Goal: Transaction & Acquisition: Download file/media

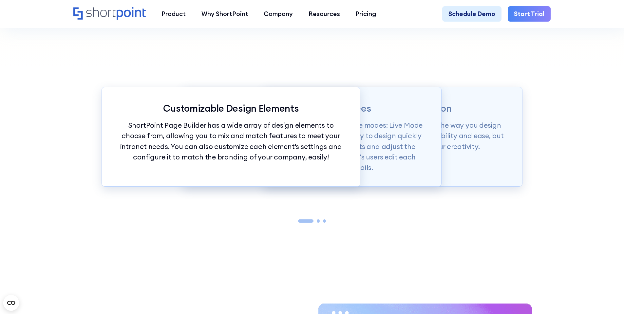
scroll to position [734, 0]
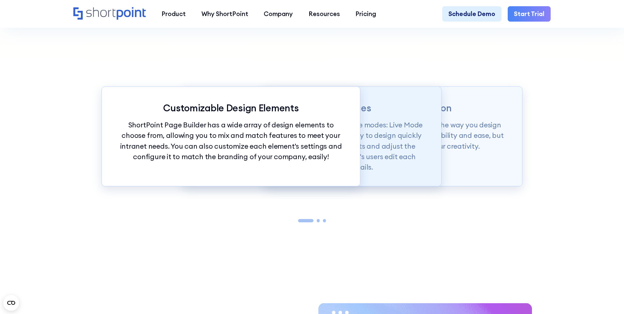
click at [376, 148] on p "Page builder allows users to design in two flexible modes: Live Mode & Grid Mod…" at bounding box center [312, 146] width 227 height 53
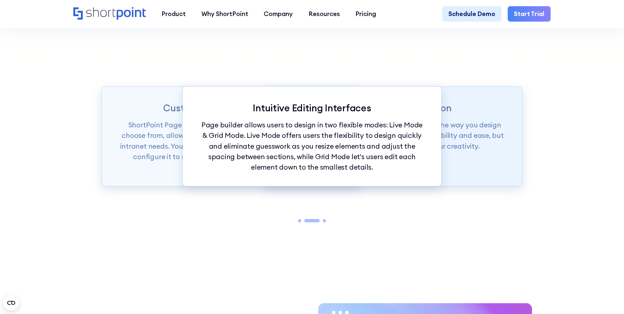
click at [473, 157] on div "Intranet Design Revolution ShortPoint Page Builder is truly revolutionizing the…" at bounding box center [393, 137] width 259 height 100
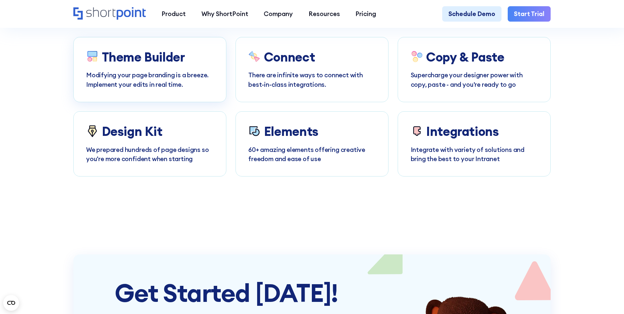
scroll to position [3719, 0]
click at [133, 65] on h3 "Theme Builder" at bounding box center [143, 57] width 83 height 14
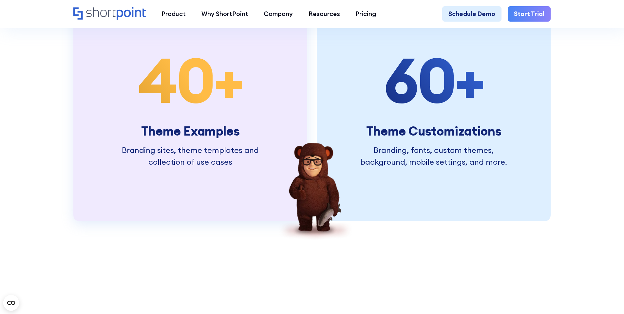
scroll to position [1745, 0]
click at [194, 84] on span "40" at bounding box center [176, 79] width 76 height 79
click at [196, 106] on span "40" at bounding box center [176, 79] width 76 height 79
click at [210, 138] on h3 "Theme Examples" at bounding box center [190, 131] width 148 height 14
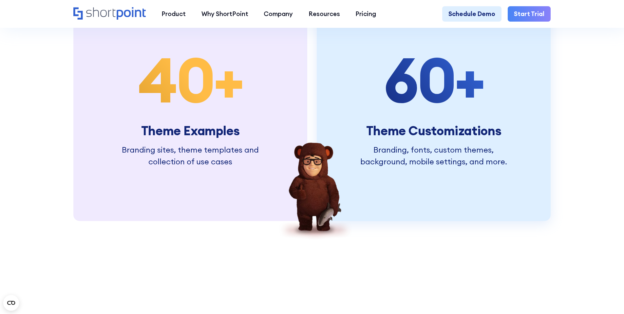
click at [425, 138] on h3 "Theme Customizations" at bounding box center [434, 131] width 148 height 14
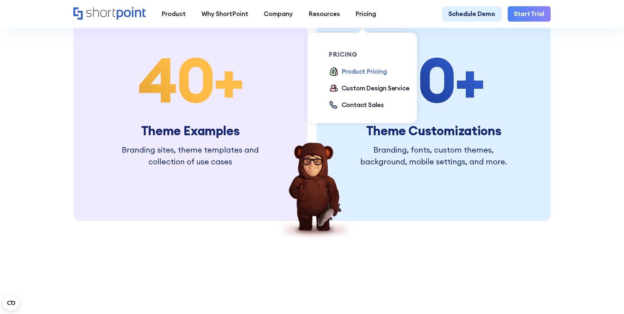
click at [359, 74] on div "Product Pricing" at bounding box center [364, 72] width 45 height 10
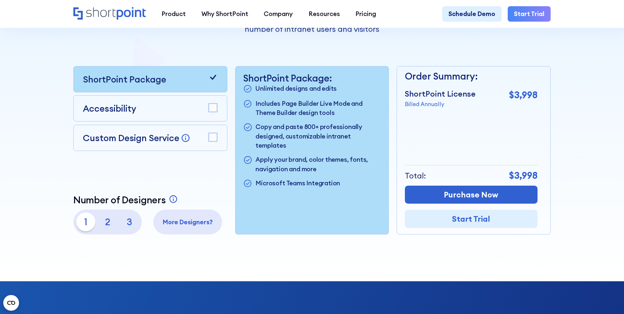
scroll to position [185, 0]
click at [214, 109] on rect at bounding box center [213, 108] width 9 height 9
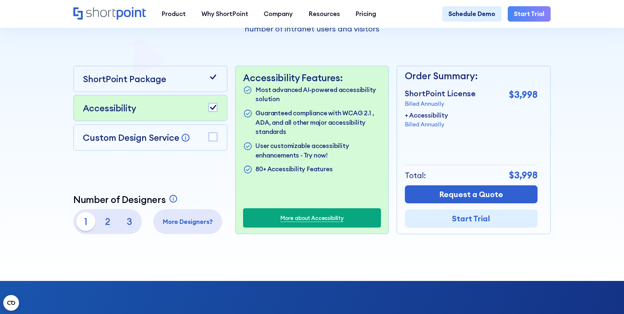
click at [208, 139] on icon at bounding box center [213, 137] width 10 height 10
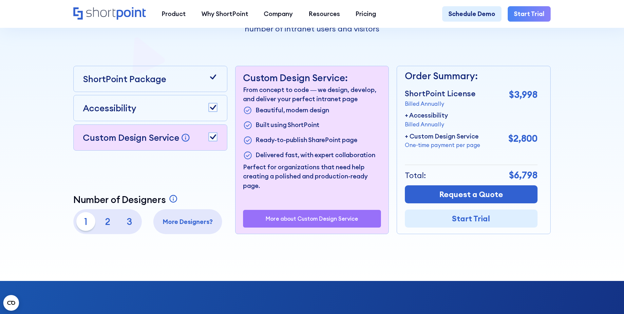
click at [208, 139] on icon at bounding box center [213, 137] width 10 height 10
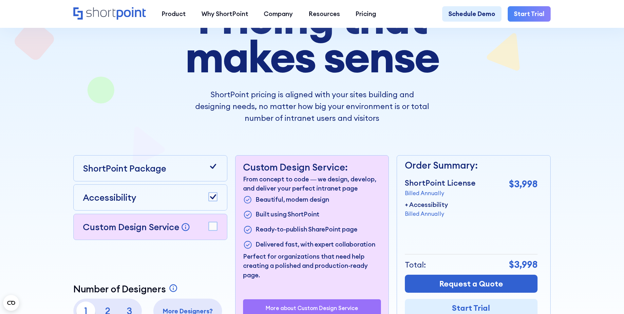
scroll to position [0, 0]
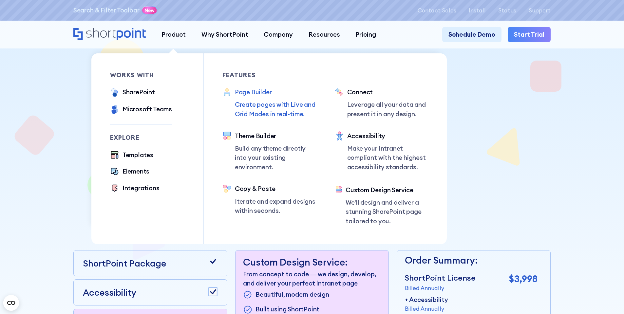
click at [235, 104] on p "Create pages with Live and Grid Modes in real-time." at bounding box center [275, 109] width 81 height 19
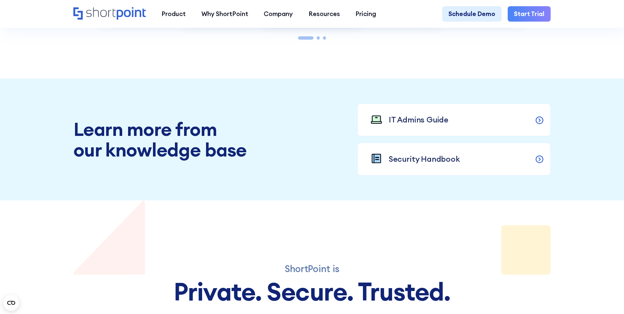
scroll to position [893, 0]
click at [540, 125] on icon at bounding box center [540, 120] width 10 height 10
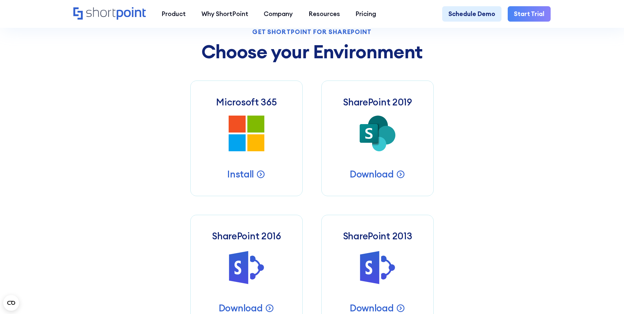
scroll to position [304, 0]
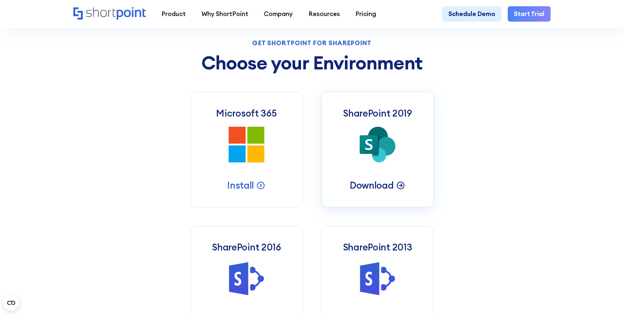
click at [373, 188] on p "Download" at bounding box center [372, 185] width 44 height 12
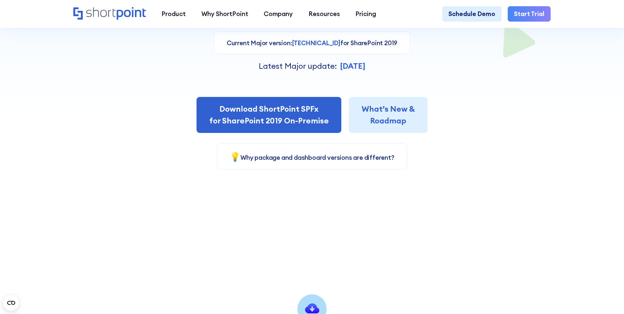
scroll to position [206, 0]
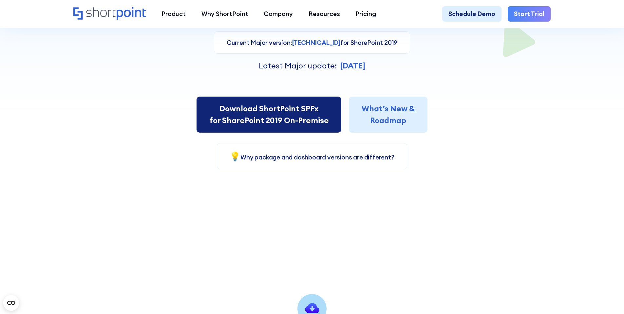
click at [292, 126] on link "Download ShortPoint SPFx for SharePoint 2019 On-Premise" at bounding box center [269, 115] width 145 height 36
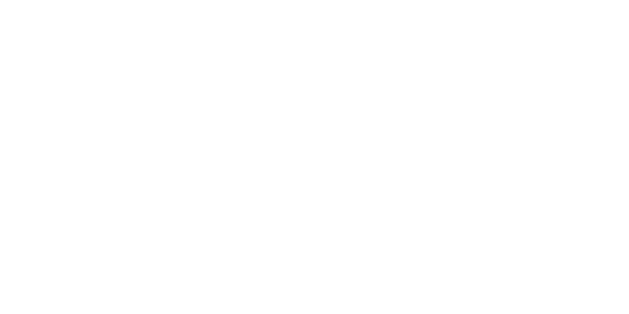
select select "SharePoint 2019 (On-Premise)"
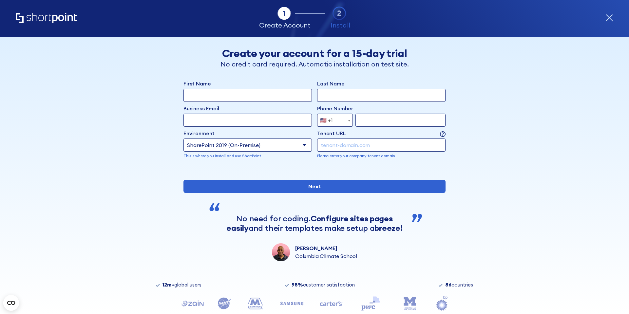
click at [265, 97] on input "First Name" at bounding box center [248, 95] width 128 height 13
type input "Lindani"
click at [350, 96] on input "Last Name" at bounding box center [381, 95] width 128 height 13
type input "Masango"
click at [268, 121] on input "Business Email" at bounding box center [248, 120] width 128 height 13
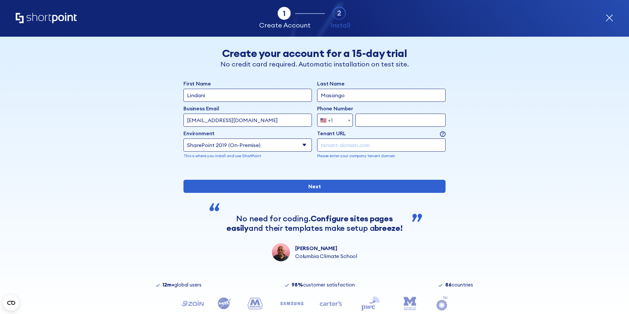
type input "lmasango@ers.org.sz"
click at [346, 119] on span "form" at bounding box center [349, 120] width 7 height 13
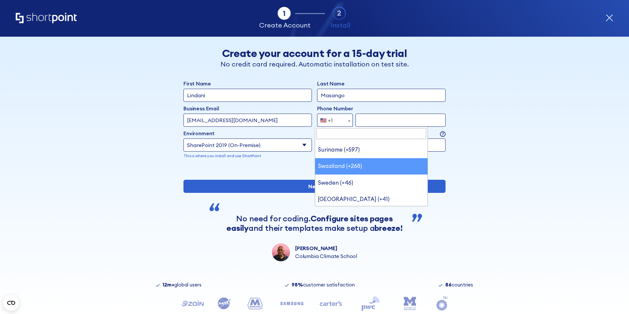
scroll to position [3330, 0]
select select "+268"
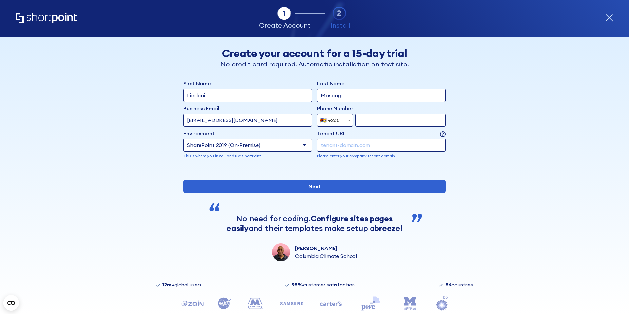
click at [366, 123] on input "form" at bounding box center [401, 120] width 90 height 13
type input "76063255"
click at [369, 145] on input "form" at bounding box center [381, 145] width 128 height 13
click at [332, 149] on input "form" at bounding box center [381, 145] width 128 height 13
paste input "sps.sra.org.sz"
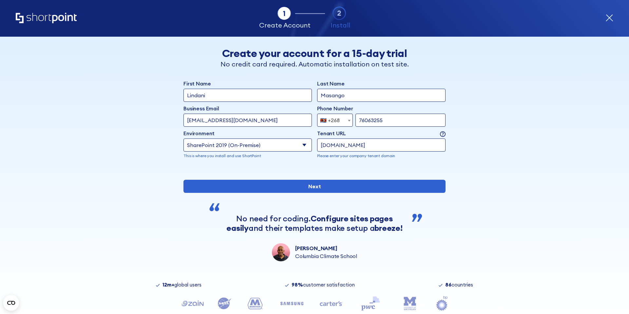
type input "sps.sra.org.sz"
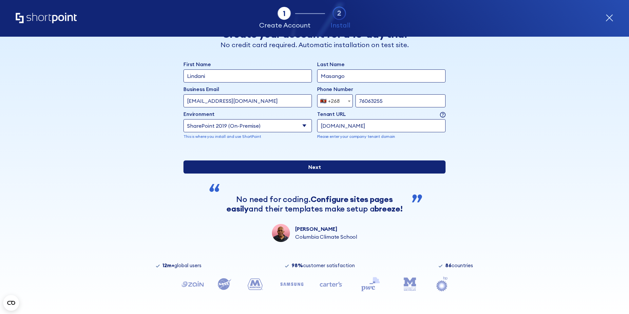
click at [380, 164] on input "Next" at bounding box center [315, 167] width 262 height 13
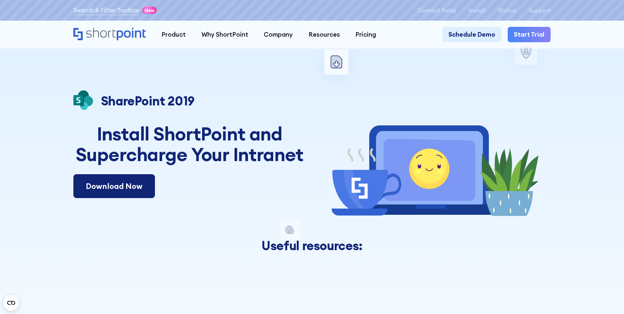
click at [123, 180] on link "Download Now" at bounding box center [114, 186] width 82 height 24
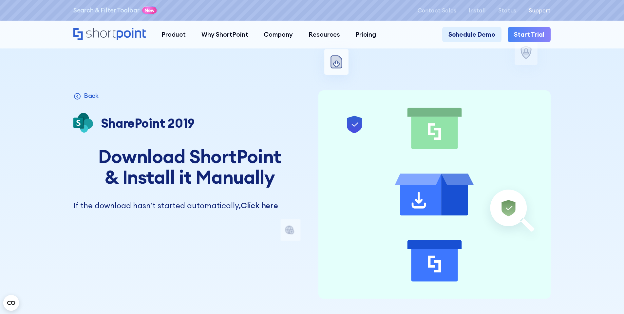
click at [534, 9] on p "Support" at bounding box center [540, 10] width 22 height 6
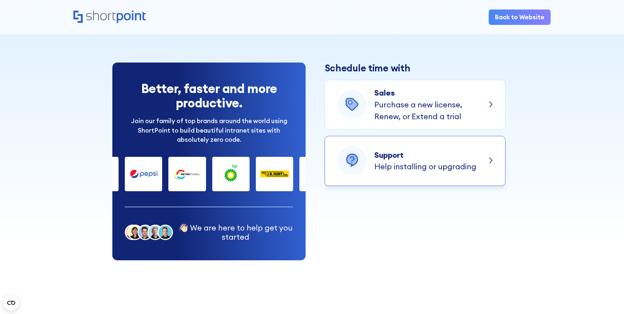
click at [404, 165] on p "Help installing or upgrading" at bounding box center [426, 167] width 102 height 12
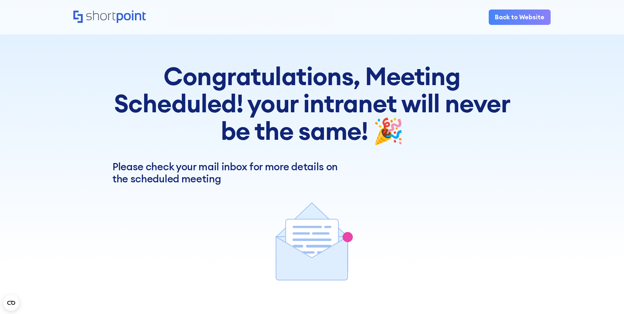
click at [524, 21] on link "Back to Website" at bounding box center [520, 18] width 62 height 16
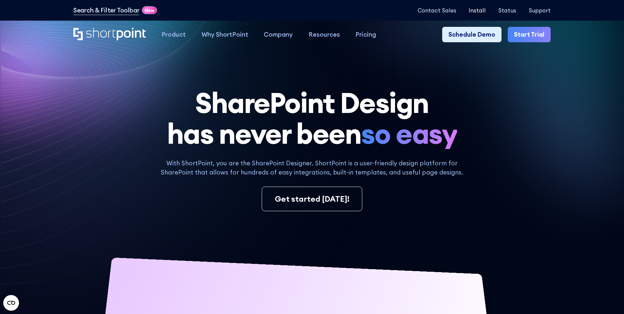
click at [482, 8] on p "Install" at bounding box center [477, 10] width 17 height 6
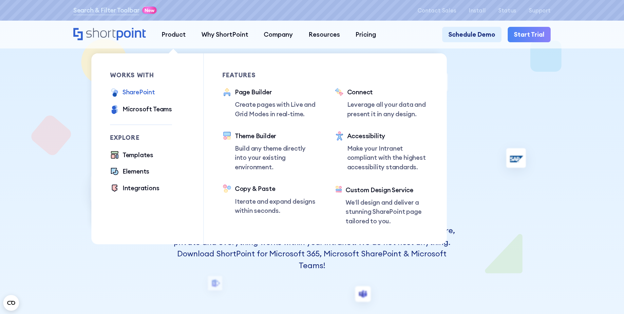
click at [140, 91] on div "SharePoint" at bounding box center [139, 93] width 32 height 10
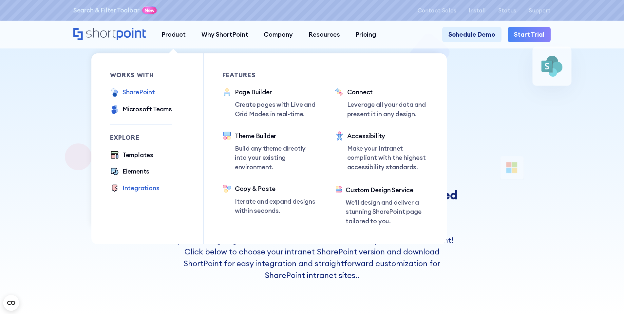
click at [137, 190] on div "Integrations" at bounding box center [141, 189] width 37 height 10
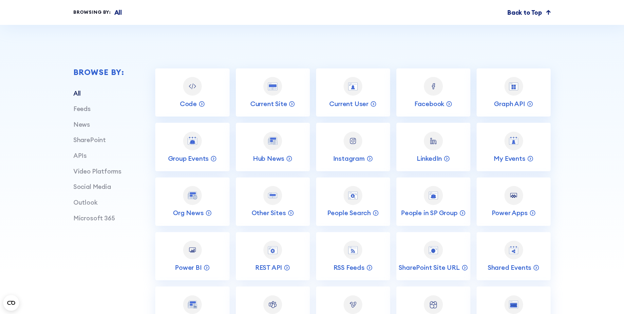
scroll to position [264, 0]
click at [192, 107] on p "Code" at bounding box center [188, 105] width 17 height 9
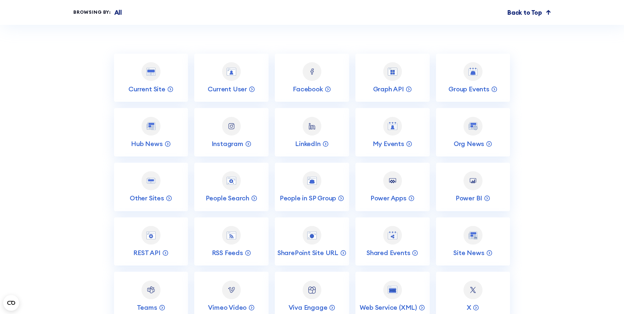
scroll to position [3076, 0]
click at [164, 93] on p "Current Site" at bounding box center [146, 89] width 37 height 9
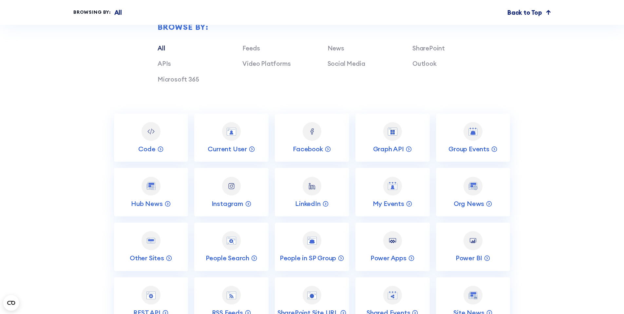
scroll to position [3036, 0]
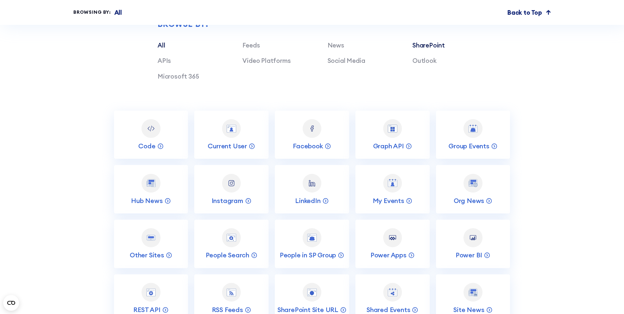
click at [433, 49] on link "SharePoint" at bounding box center [429, 45] width 32 height 8
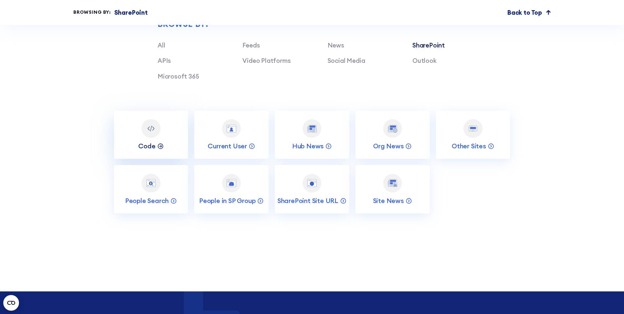
click at [152, 150] on p "Code" at bounding box center [146, 146] width 17 height 9
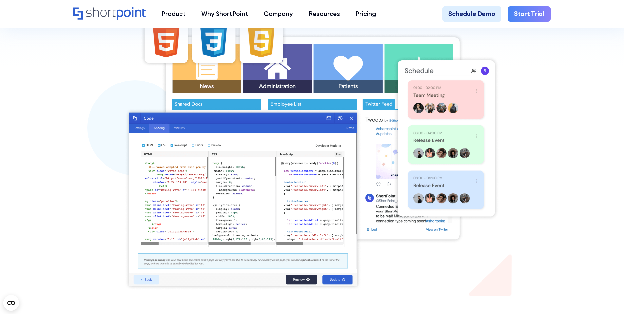
scroll to position [248, 0]
click at [326, 285] on img at bounding box center [312, 150] width 375 height 281
click at [292, 279] on img at bounding box center [312, 150] width 375 height 281
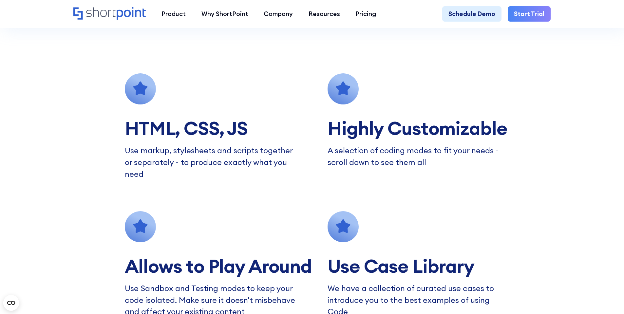
scroll to position [554, 0]
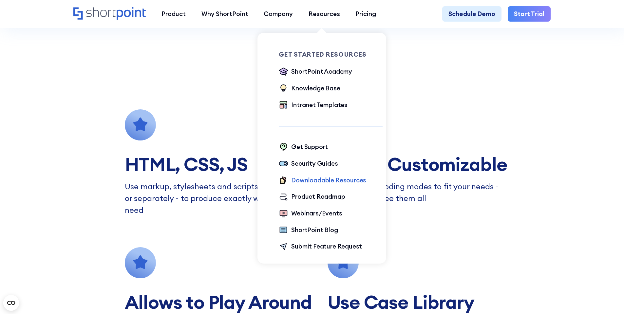
click at [313, 181] on div "Downloadable Resources" at bounding box center [328, 181] width 75 height 10
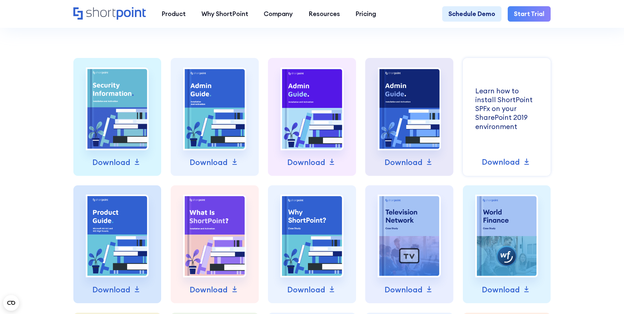
scroll to position [293, 0]
click at [149, 144] on div "Learn how to install ShortPoint SPFx on your SharePoint 2019 environment" at bounding box center [117, 108] width 63 height 83
click at [509, 165] on p "Download" at bounding box center [501, 162] width 38 height 12
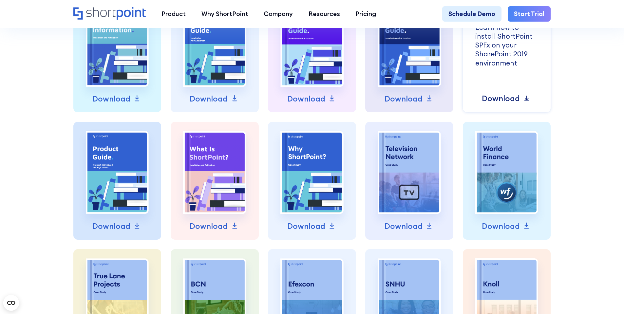
scroll to position [357, 0]
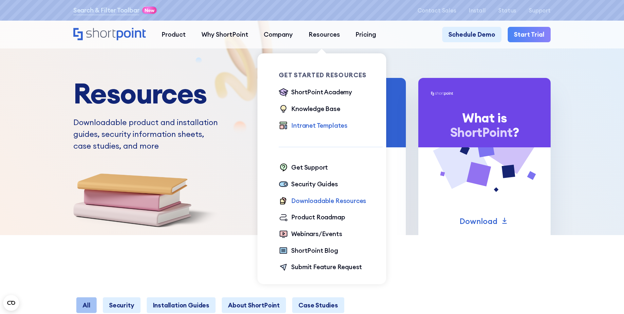
click at [317, 124] on div "Intranet Templates" at bounding box center [319, 126] width 56 height 10
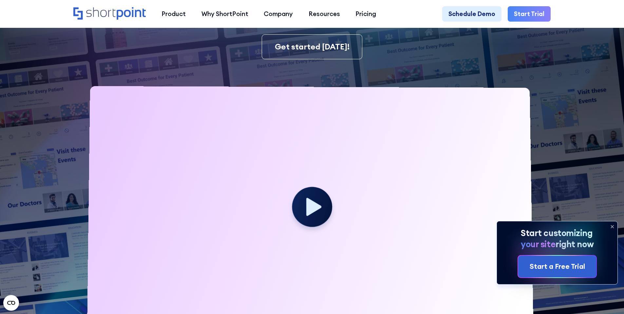
scroll to position [169, 0]
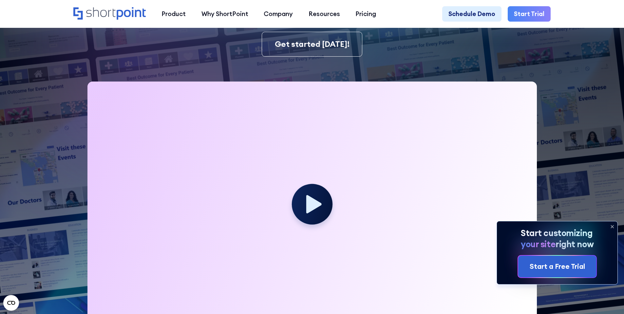
click at [612, 225] on icon at bounding box center [612, 227] width 10 height 10
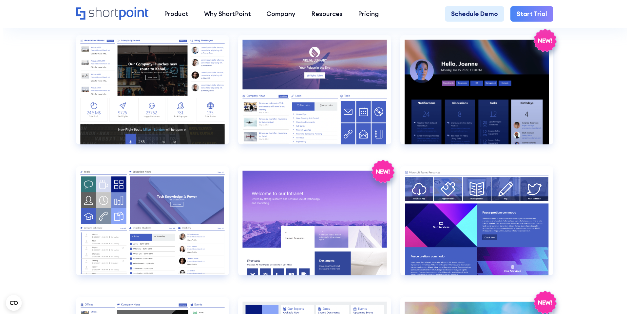
scroll to position [714, 0]
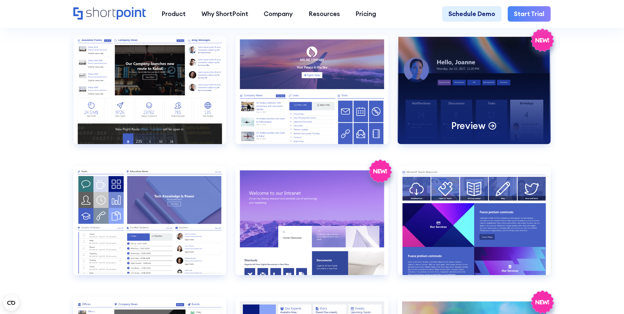
click at [471, 131] on p "Preview" at bounding box center [469, 126] width 34 height 12
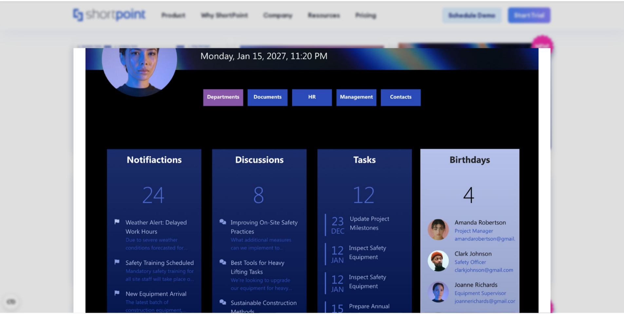
scroll to position [0, 0]
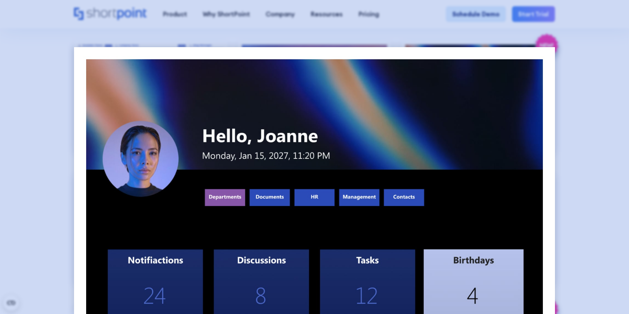
click at [621, 55] on div at bounding box center [314, 157] width 629 height 314
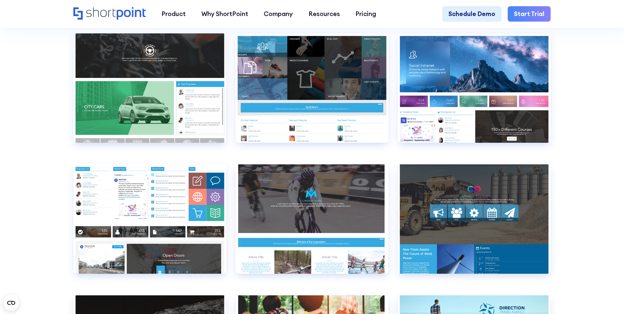
scroll to position [4837, 0]
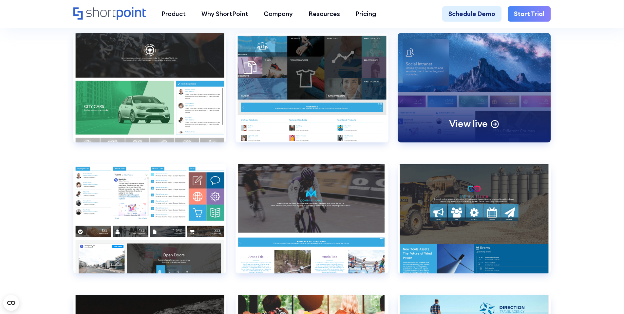
click at [466, 130] on p "View live" at bounding box center [468, 124] width 39 height 12
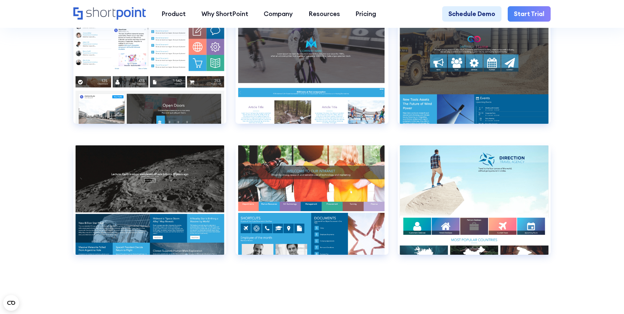
scroll to position [4988, 0]
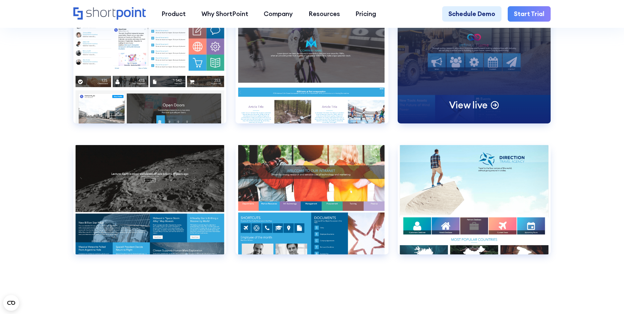
click at [461, 111] on p "View live" at bounding box center [468, 105] width 39 height 12
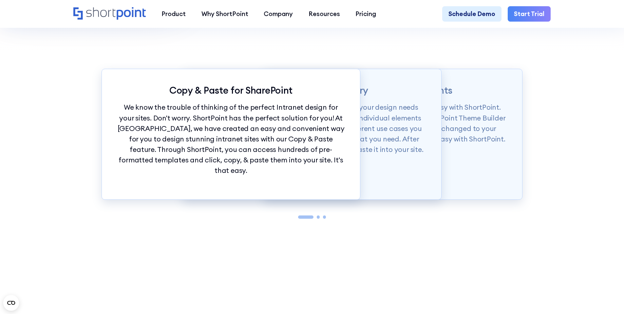
scroll to position [683, 0]
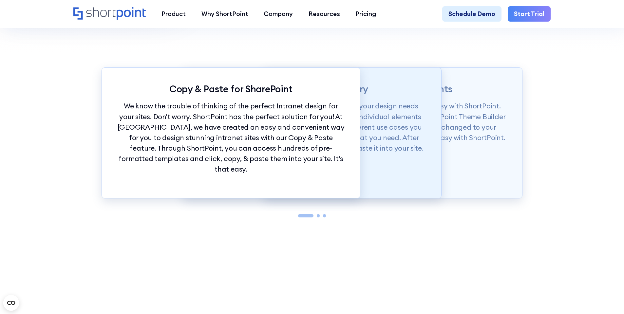
click at [386, 161] on div "SharePoint Theme Library Our Demos library is categorized according to your des…" at bounding box center [312, 133] width 259 height 131
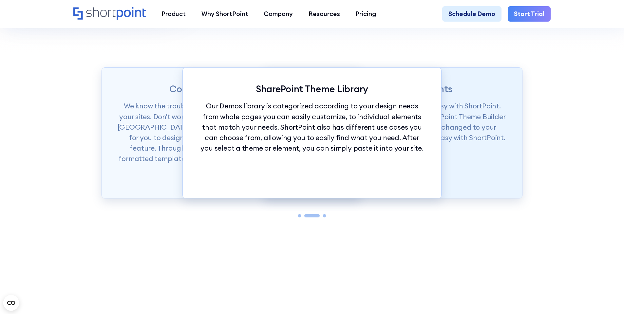
click at [450, 154] on div "Unify Branding in Moments Want to set branding for your whole site? It's easy w…" at bounding box center [393, 133] width 259 height 131
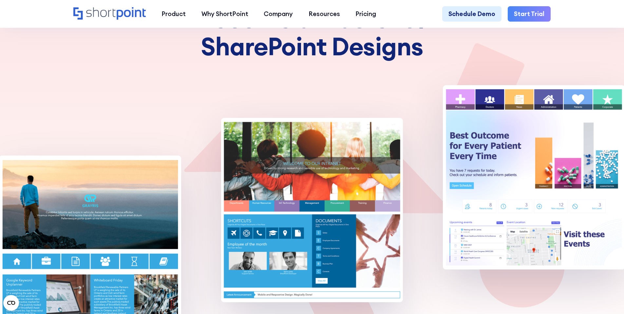
scroll to position [187, 0]
